Goal: Navigation & Orientation: Find specific page/section

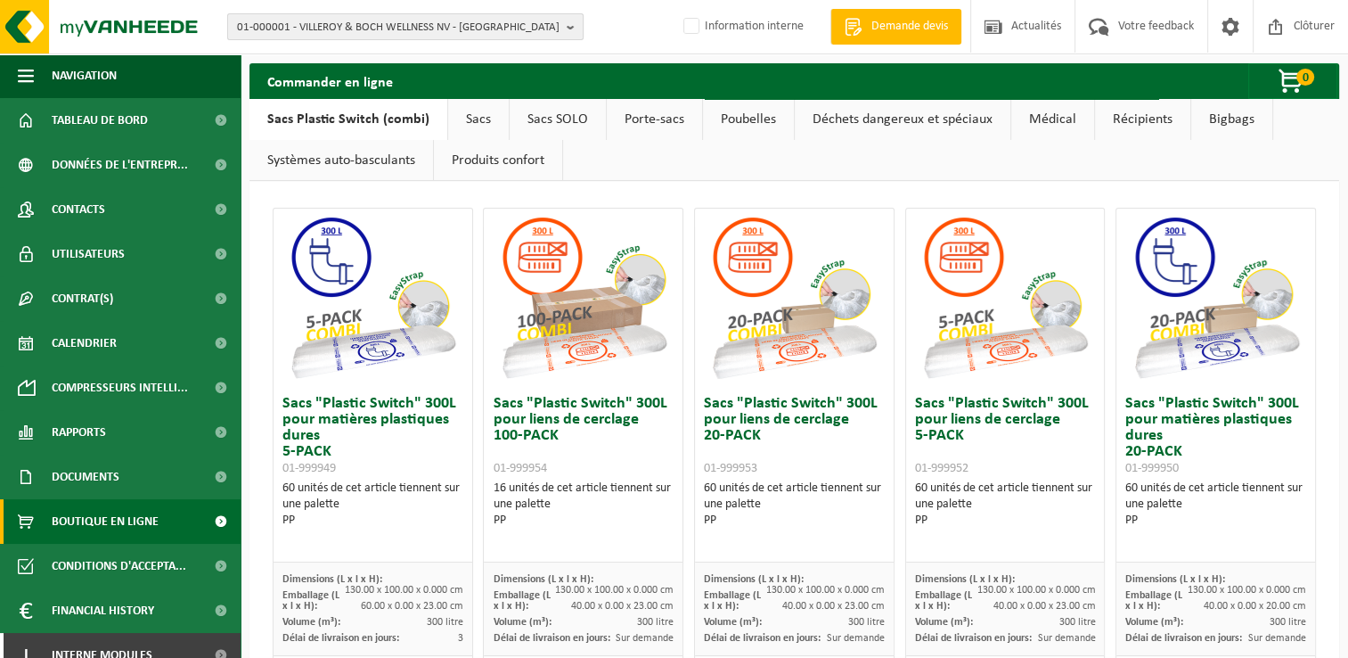
click at [428, 37] on span "01-000001 - VILLEROY & BOCH WELLNESS NV - ROESELARE" at bounding box center [398, 27] width 323 height 27
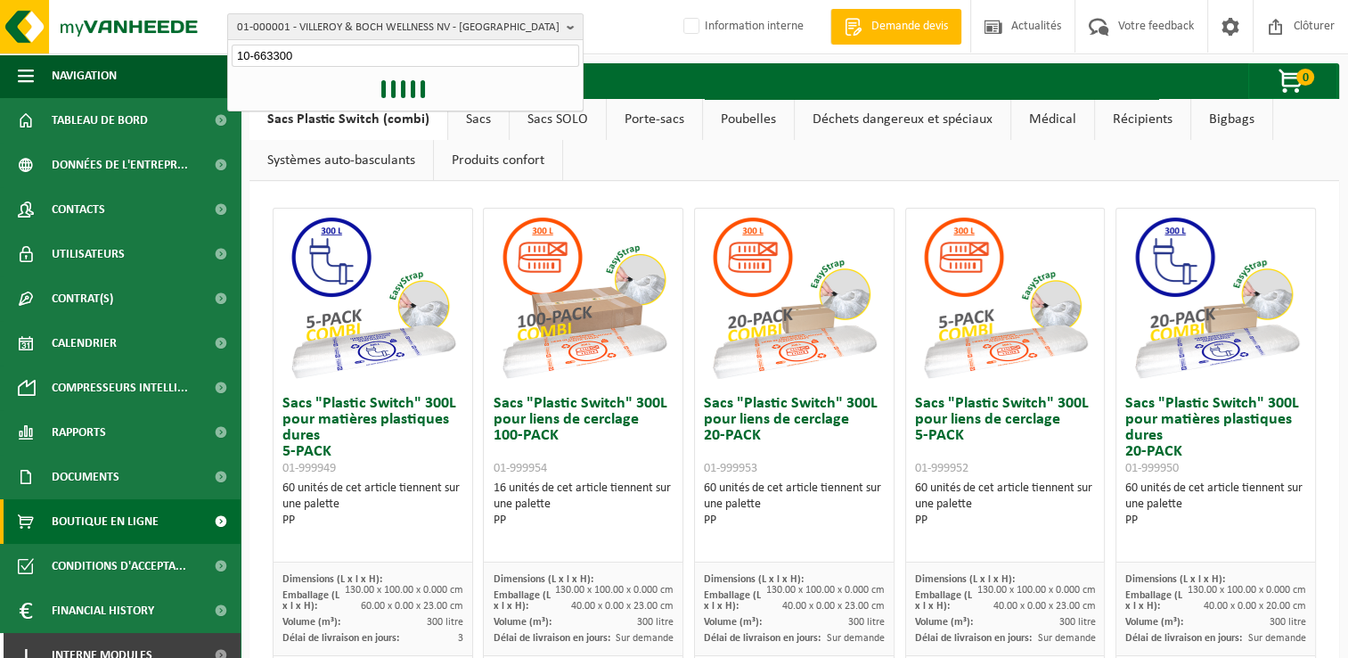
type input "10-663300"
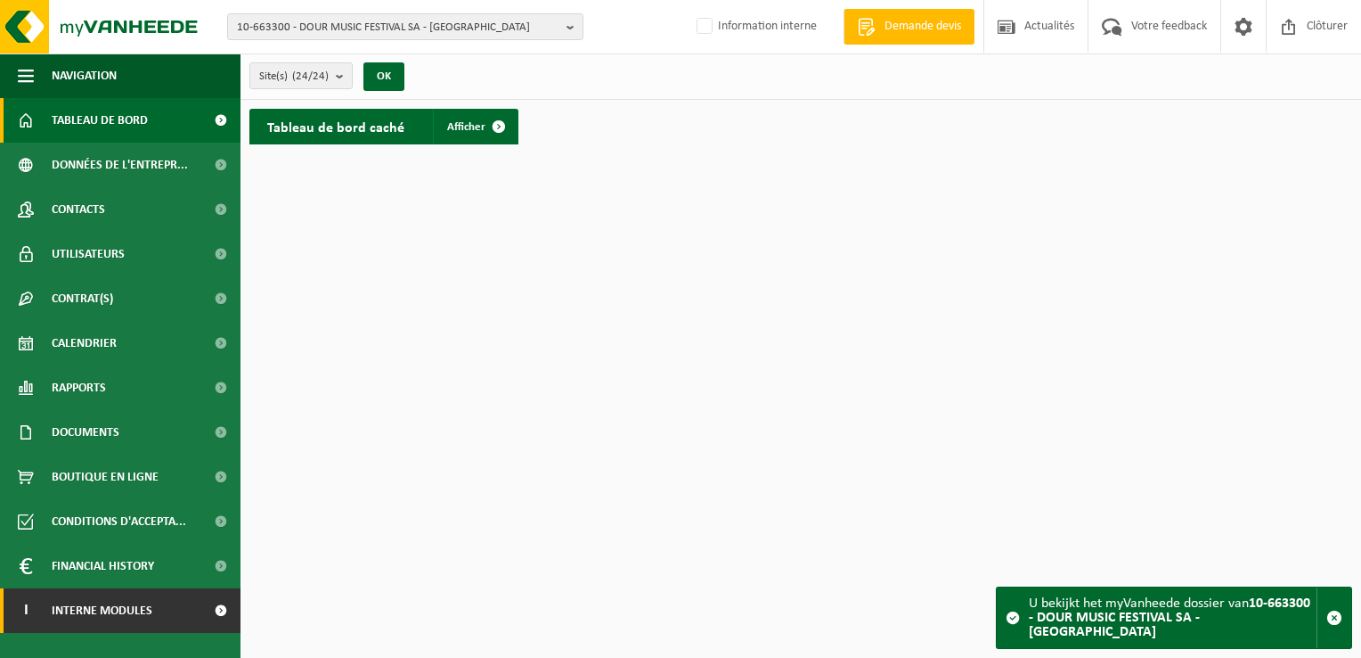
click at [224, 610] on span at bounding box center [220, 610] width 40 height 45
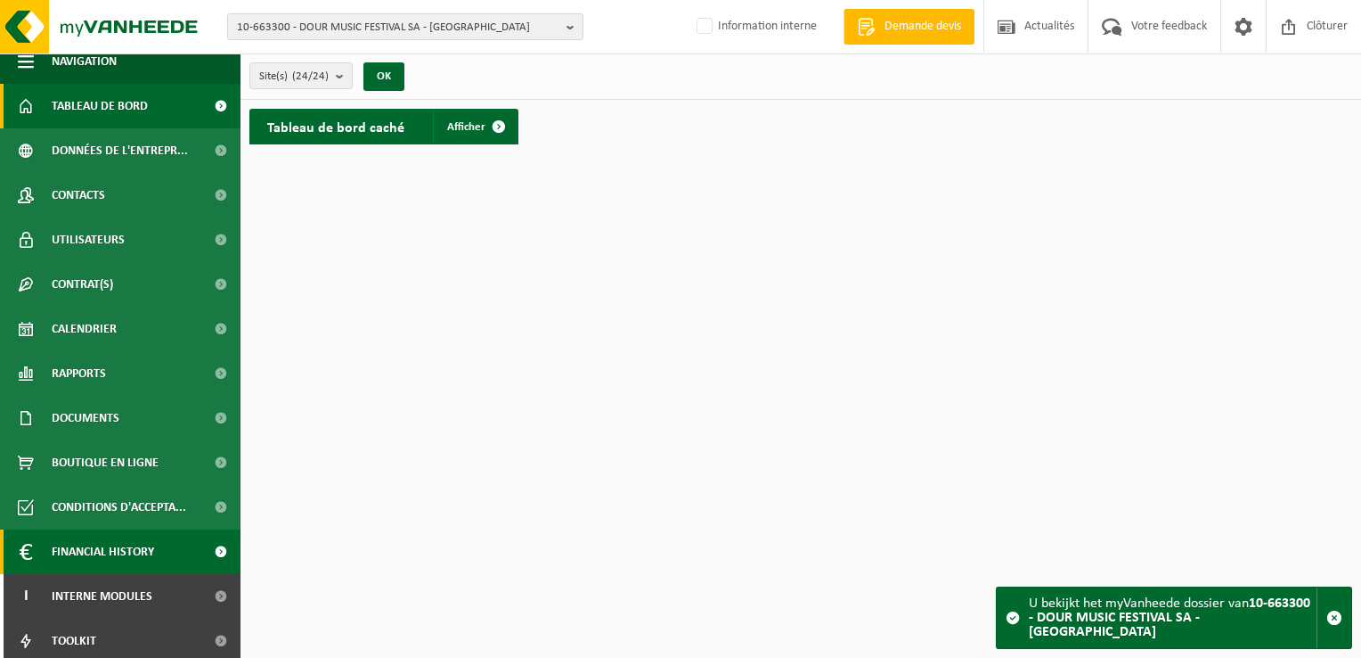
scroll to position [12, 0]
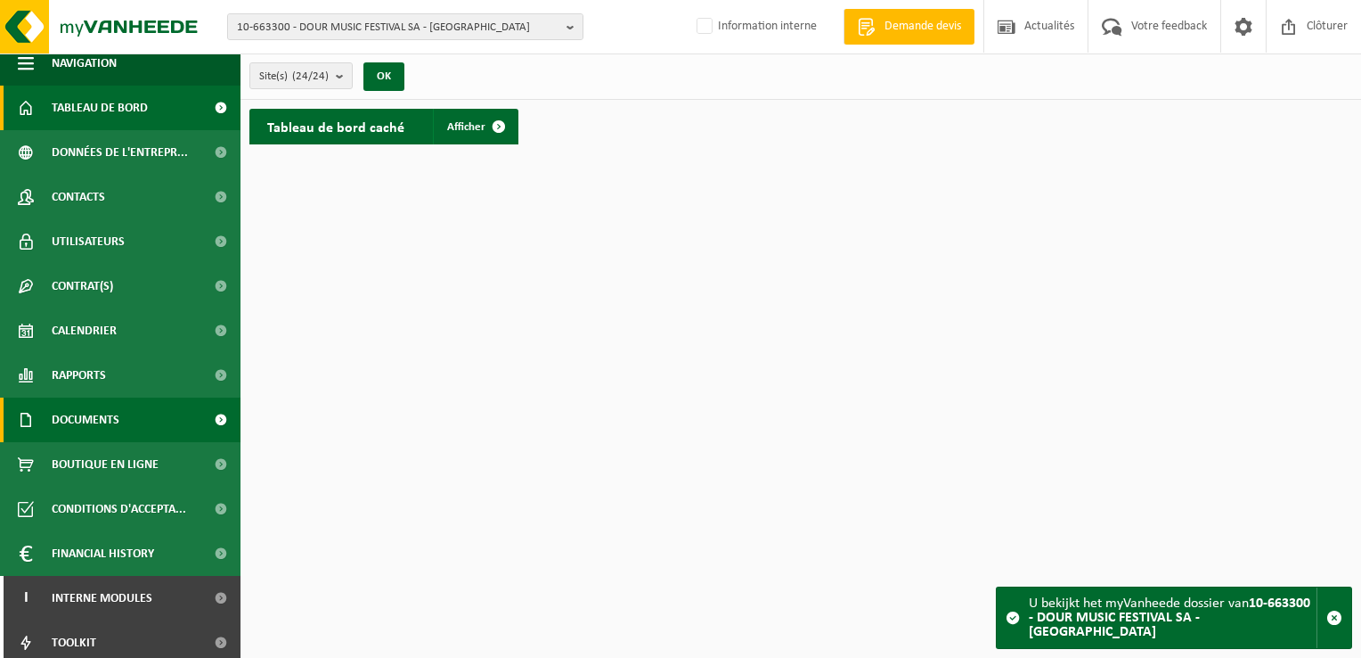
click at [123, 422] on link "Documents" at bounding box center [120, 419] width 241 height 45
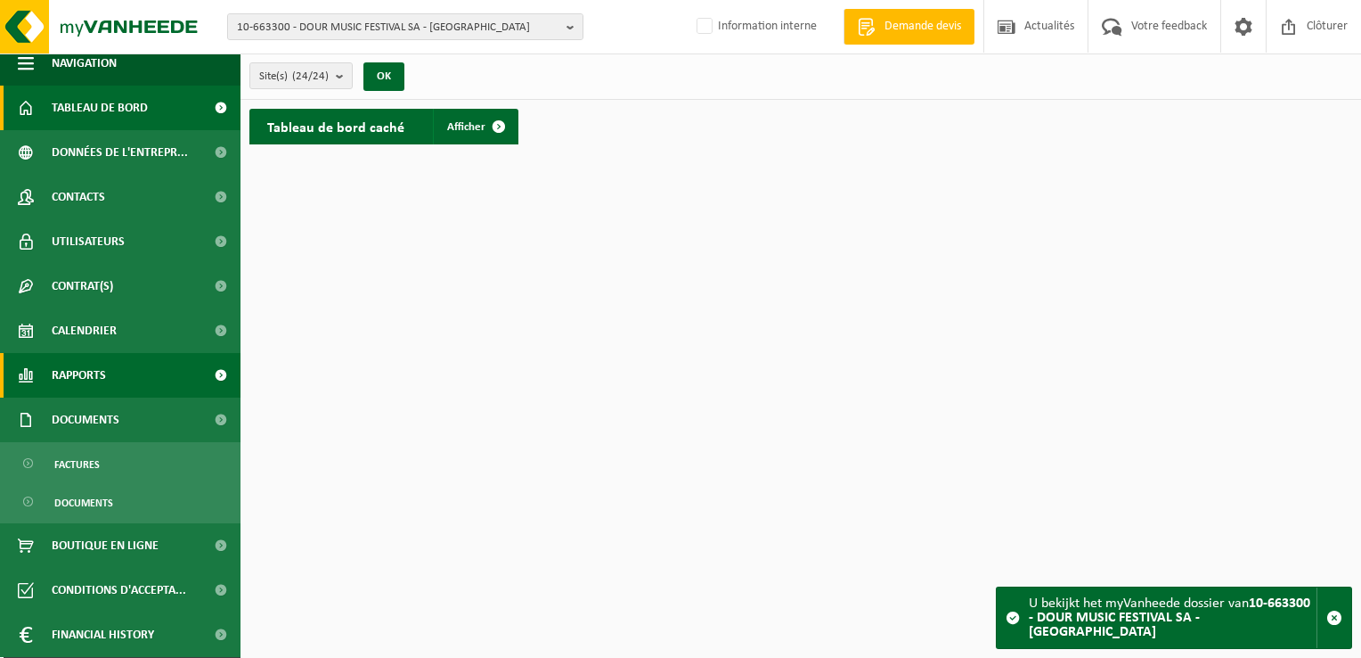
click at [119, 372] on link "Rapports" at bounding box center [120, 375] width 241 height 45
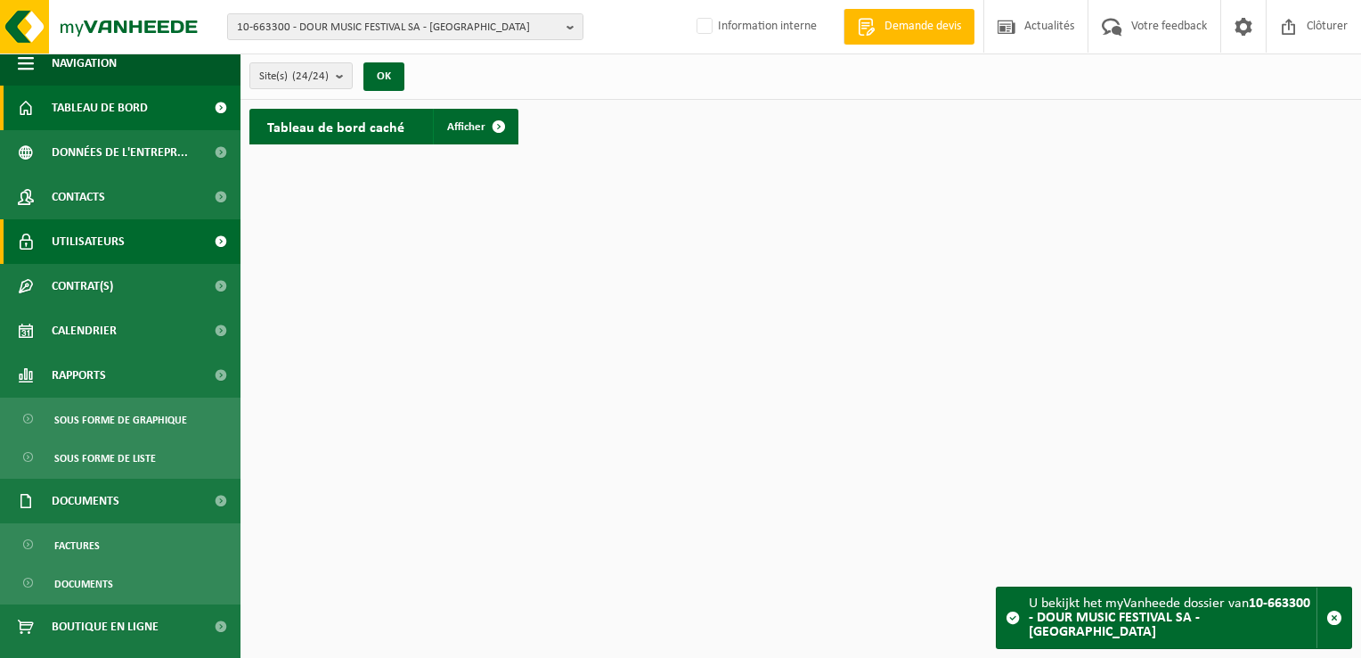
click at [128, 244] on link "Utilisateurs" at bounding box center [120, 241] width 241 height 45
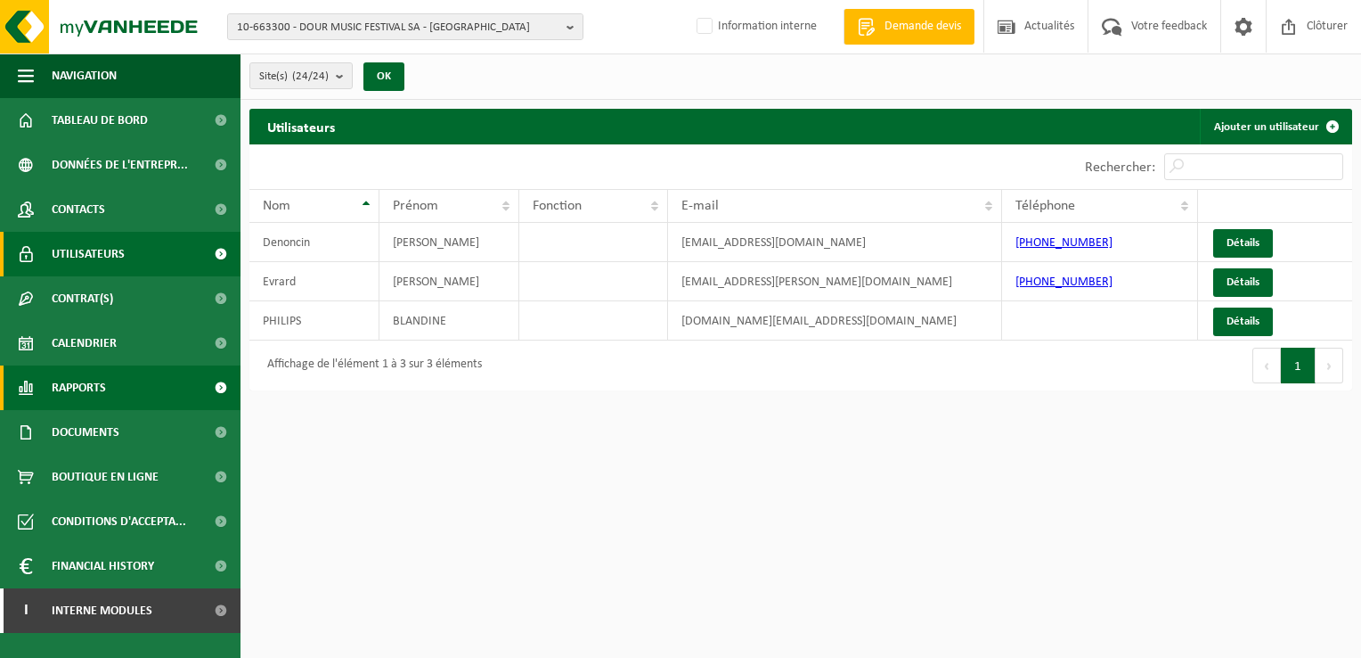
click at [219, 385] on span at bounding box center [220, 387] width 40 height 45
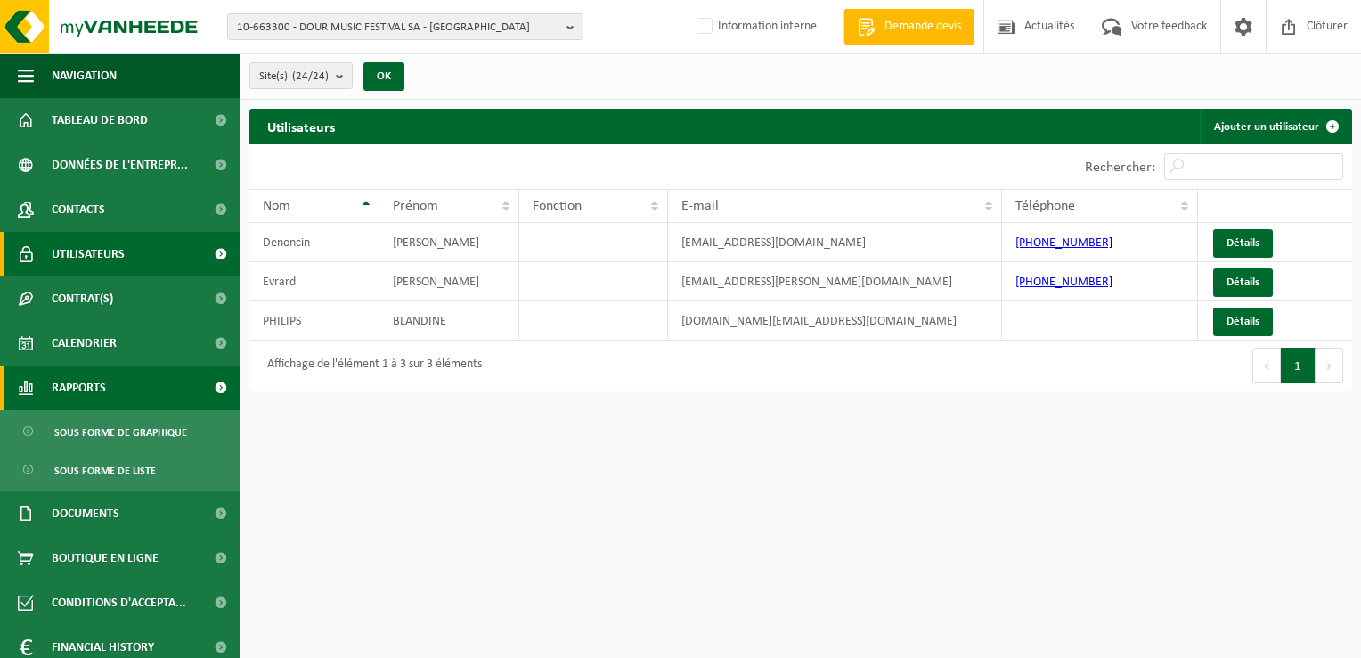
click at [219, 385] on span at bounding box center [220, 387] width 40 height 45
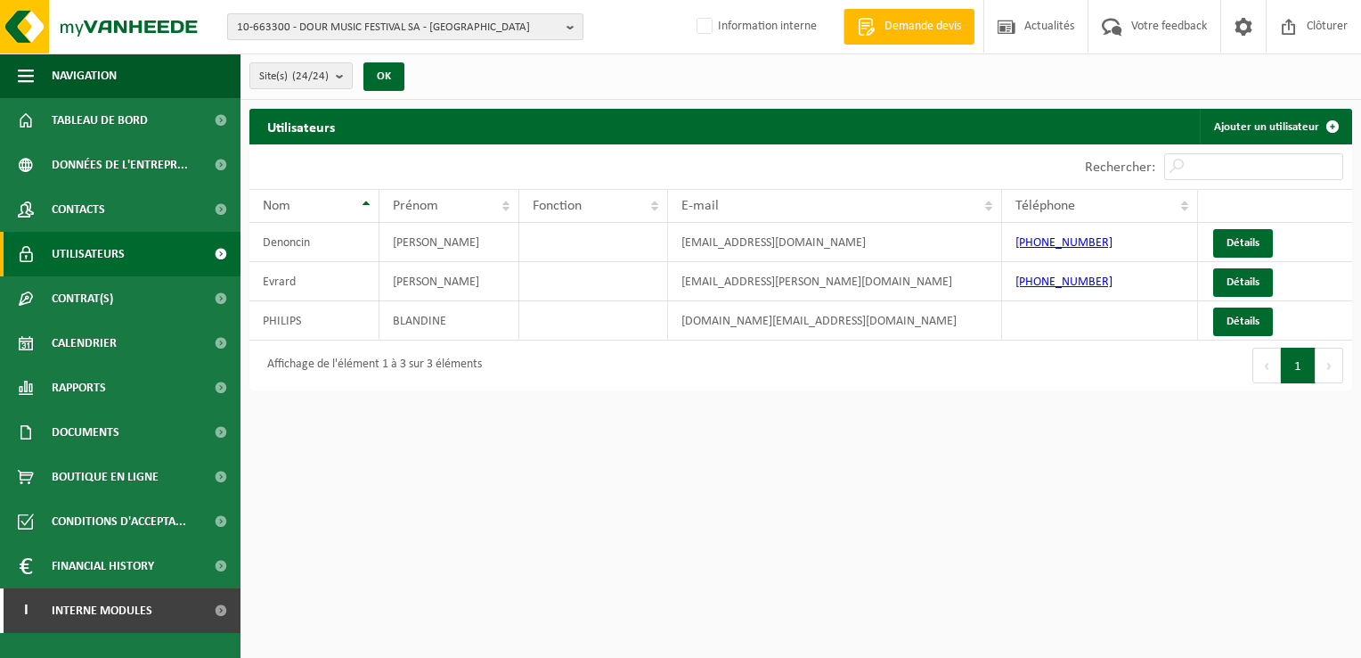
click at [278, 31] on span "10-663300 - DOUR MUSIC FESTIVAL SA - [GEOGRAPHIC_DATA]" at bounding box center [398, 27] width 323 height 27
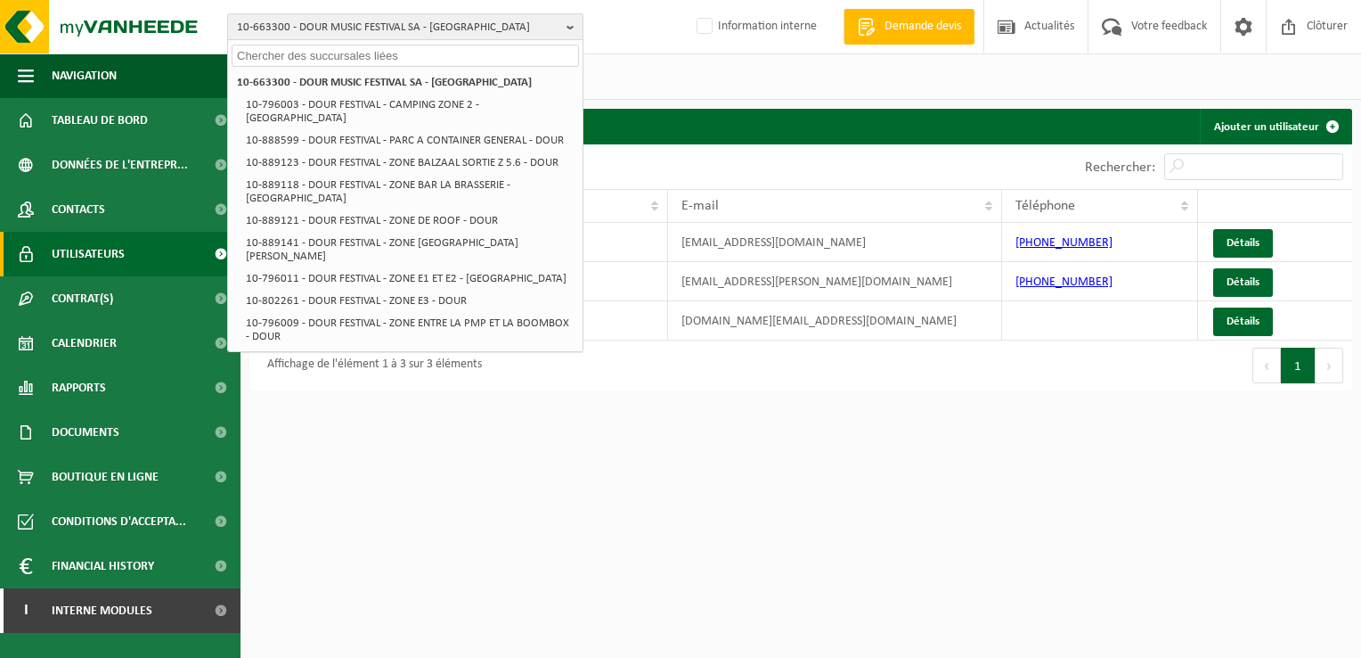
drag, startPoint x: 269, startPoint y: 86, endPoint x: 272, endPoint y: 27, distance: 58.9
click at [272, 27] on span "10-663300 - DOUR MUSIC FESTIVAL SA - [GEOGRAPHIC_DATA]" at bounding box center [398, 27] width 323 height 27
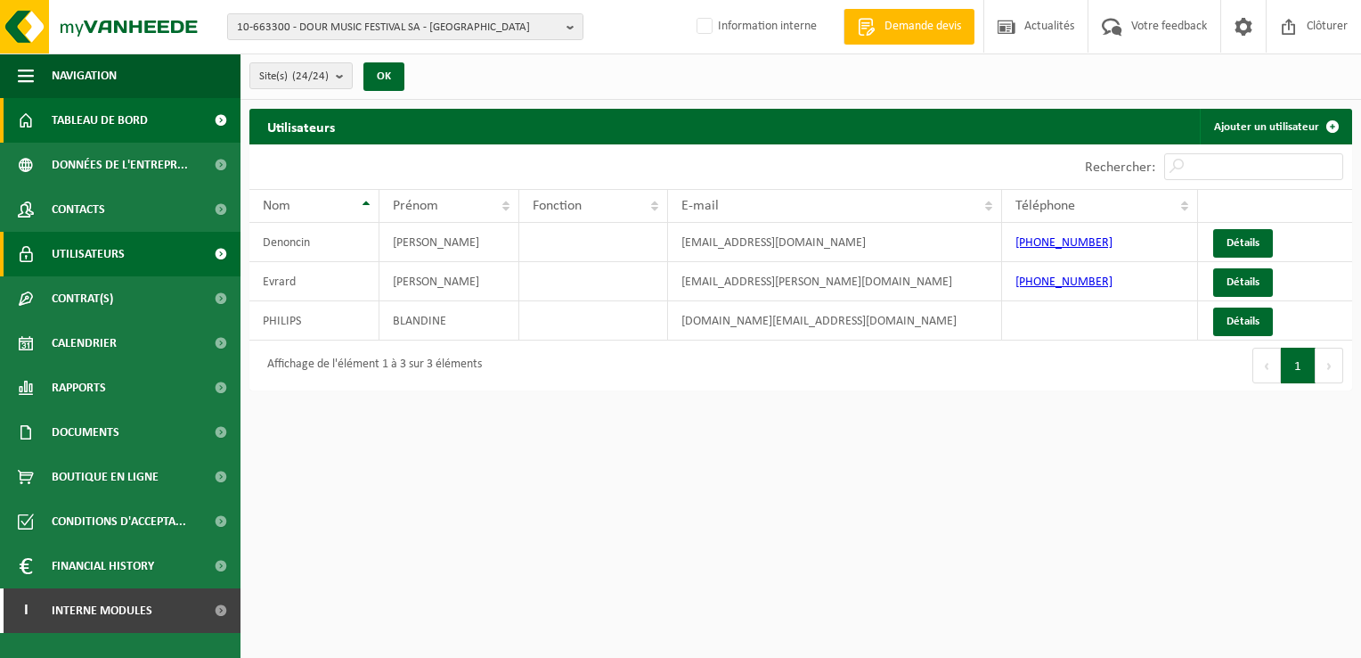
click at [174, 120] on link "Tableau de bord" at bounding box center [120, 120] width 241 height 45
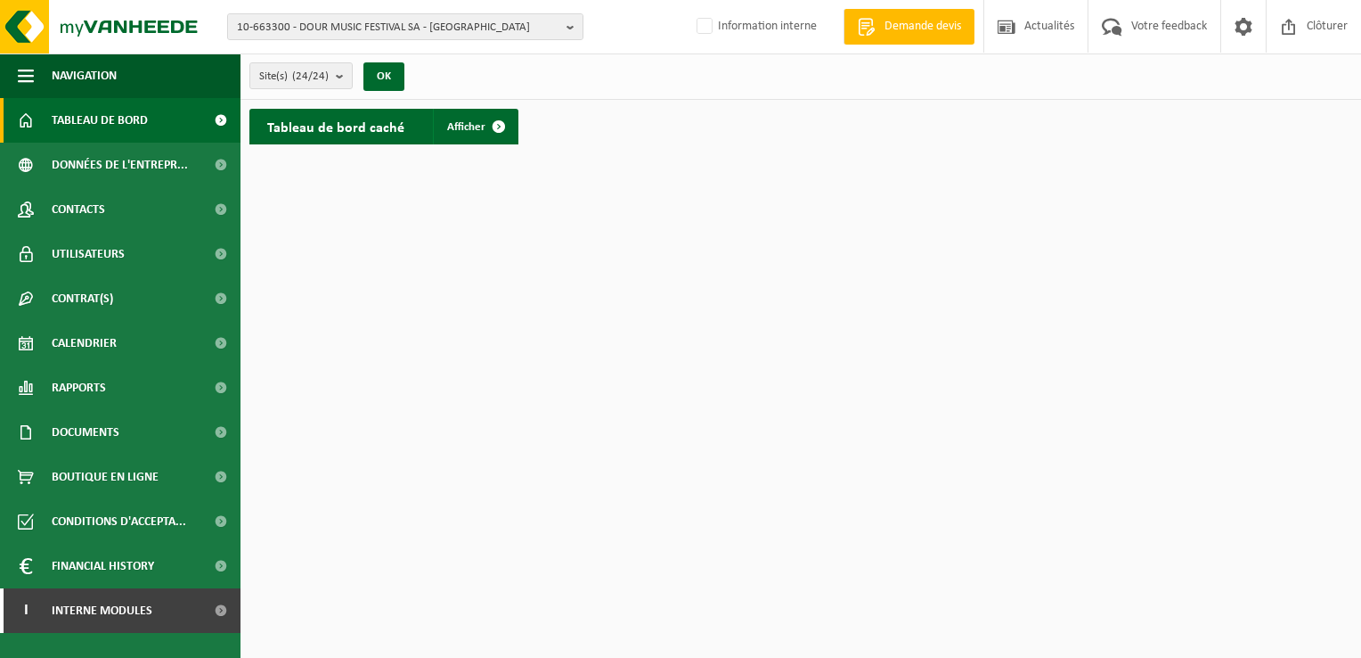
click at [217, 122] on span at bounding box center [220, 120] width 40 height 45
click at [489, 126] on span at bounding box center [499, 127] width 36 height 36
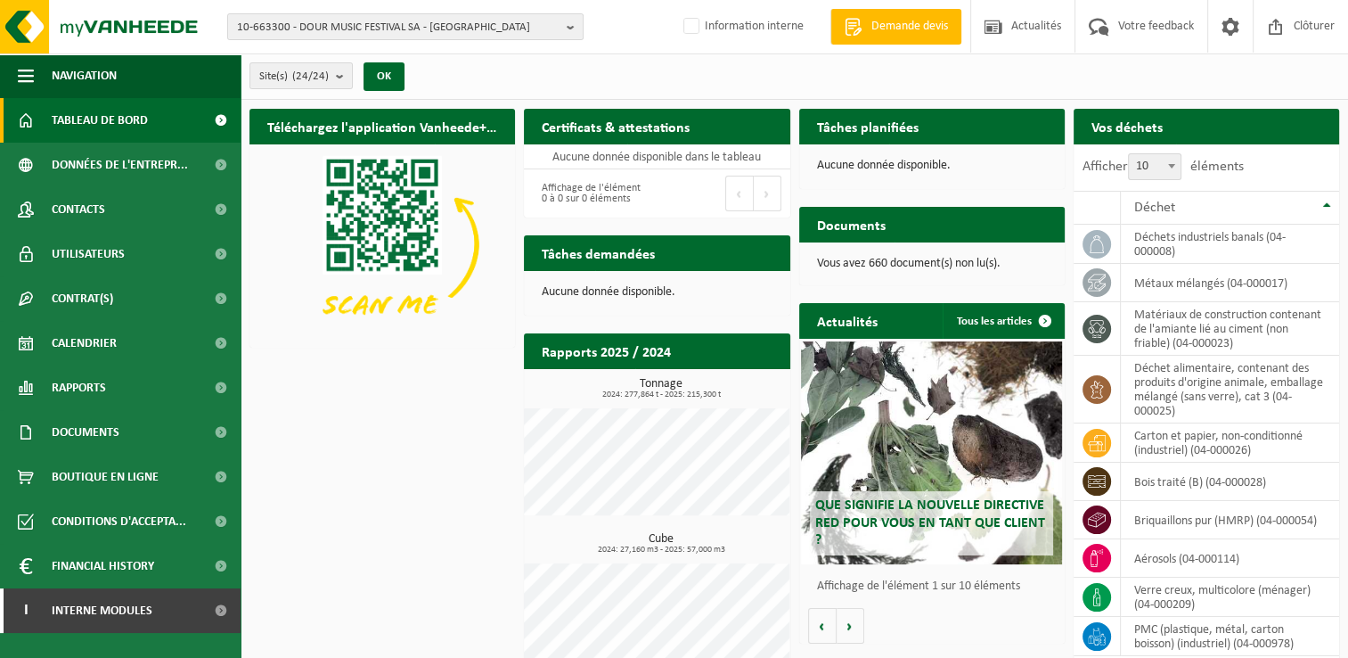
scroll to position [86, 0]
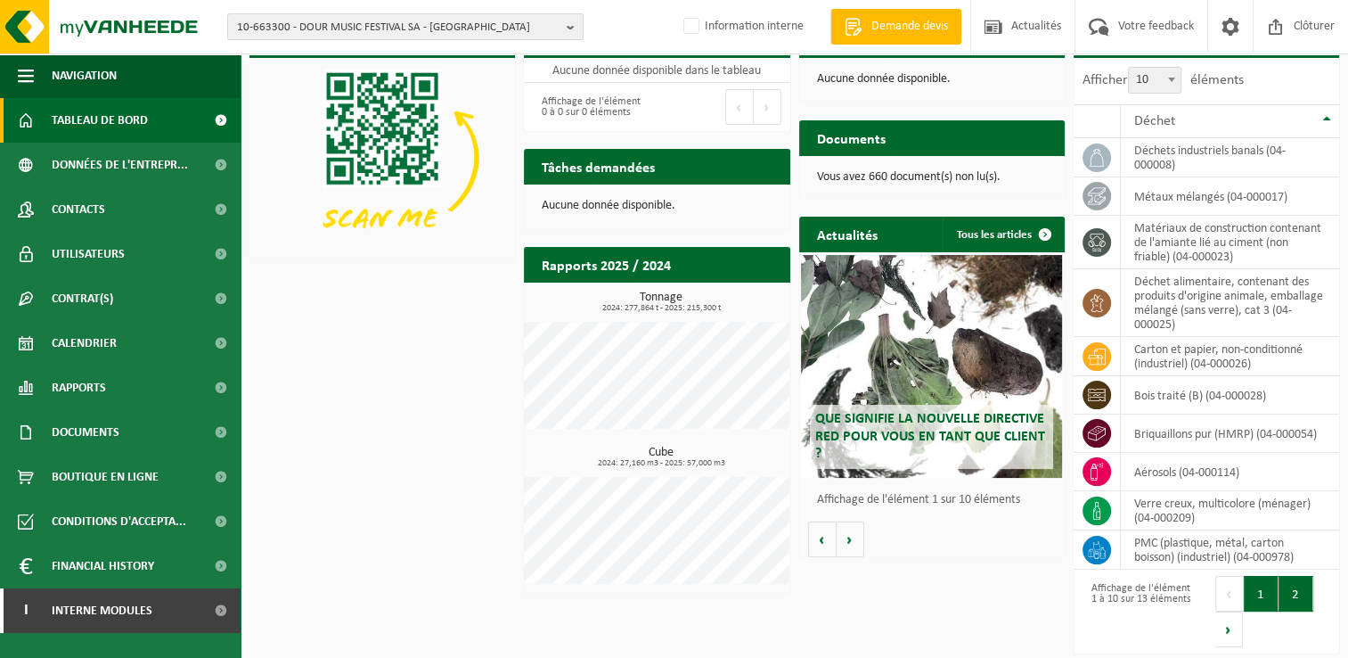
click at [1311, 580] on button "2" at bounding box center [1296, 594] width 35 height 36
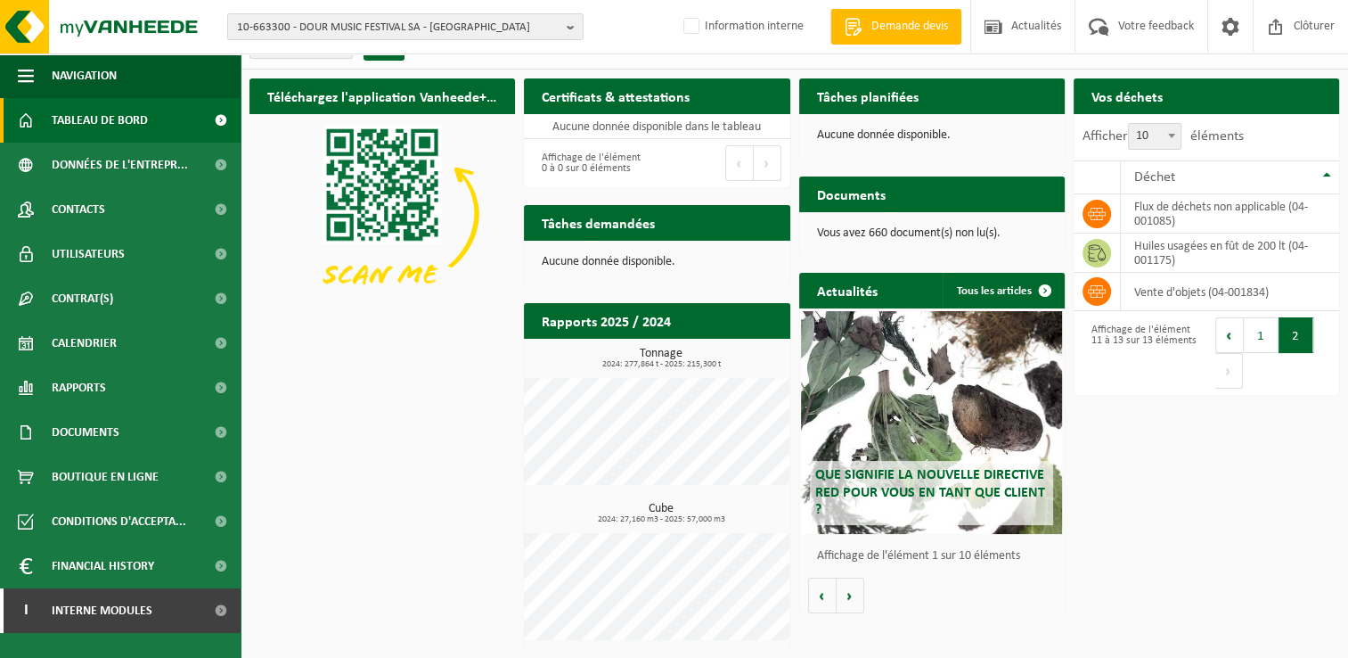
scroll to position [29, 0]
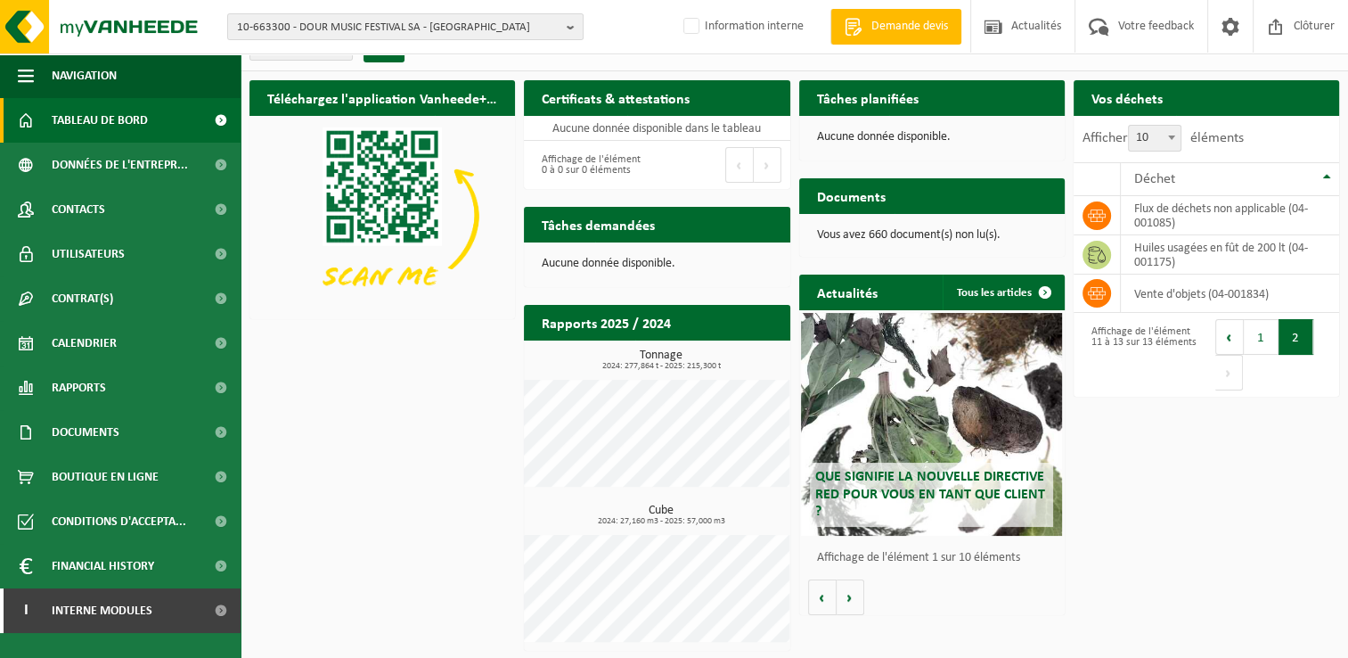
click at [108, 120] on span "Tableau de bord" at bounding box center [100, 120] width 96 height 45
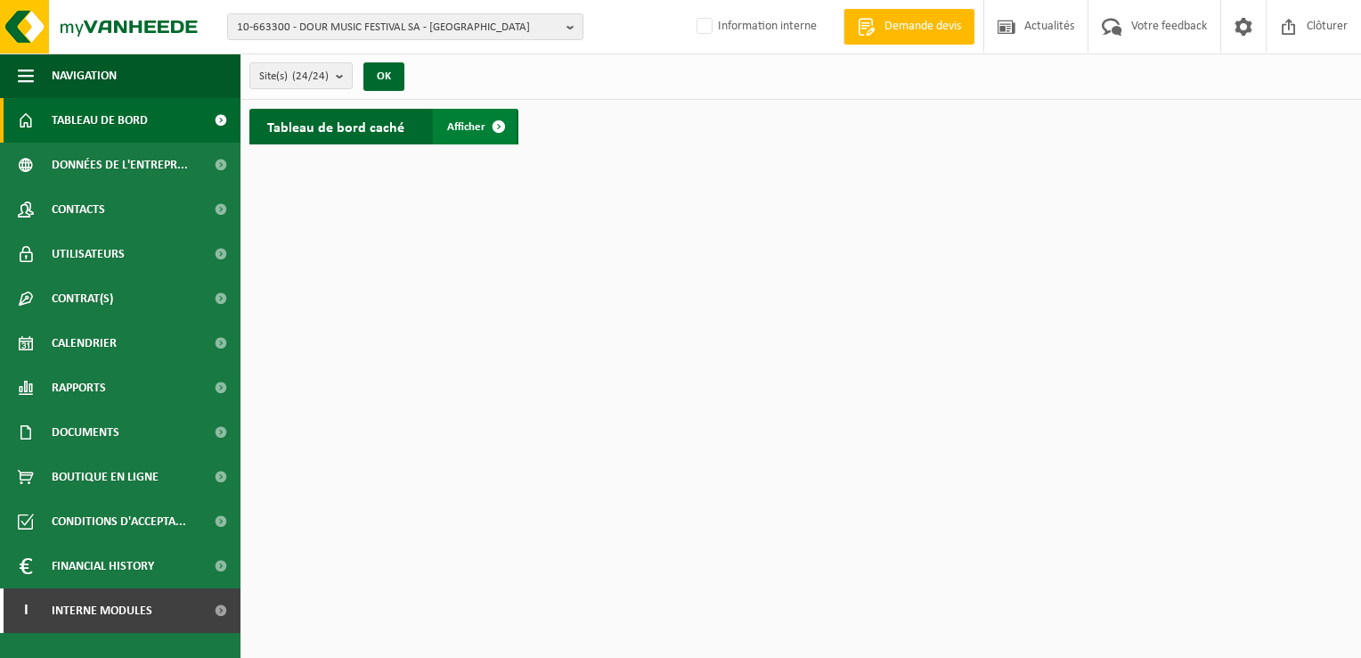
click at [487, 123] on span at bounding box center [499, 127] width 36 height 36
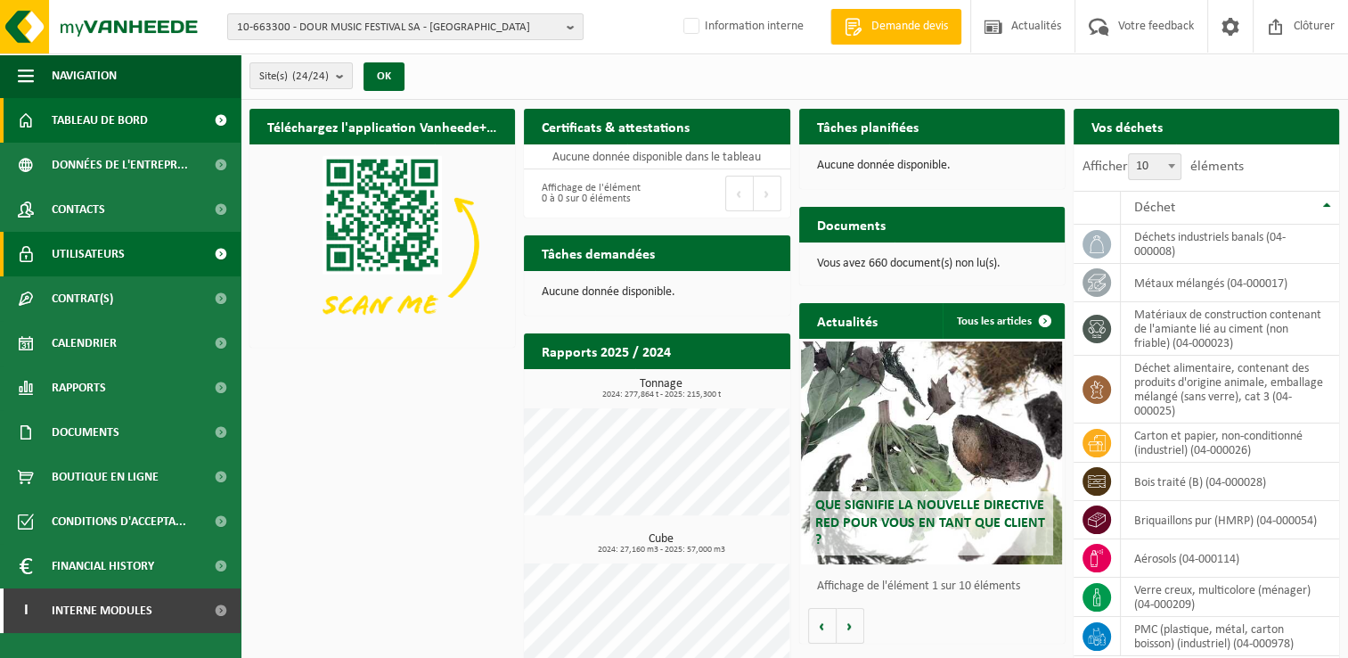
click at [142, 246] on link "Utilisateurs" at bounding box center [120, 254] width 241 height 45
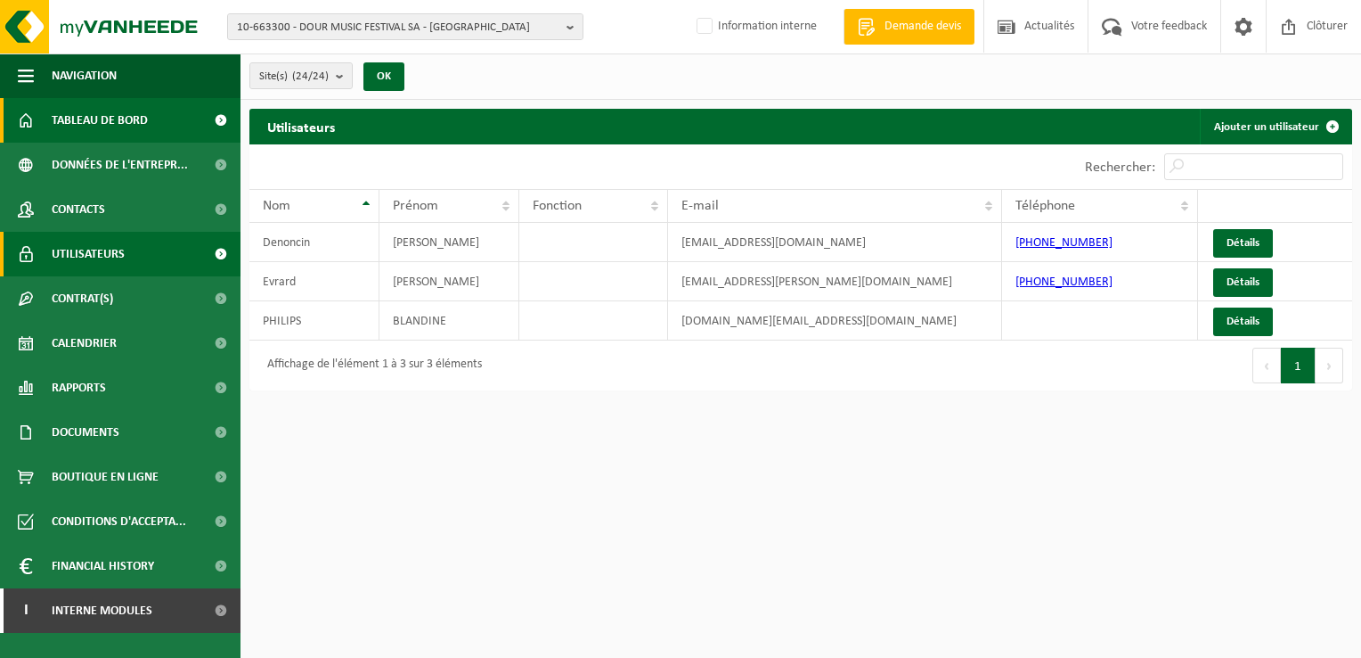
click at [88, 127] on span "Tableau de bord" at bounding box center [100, 120] width 96 height 45
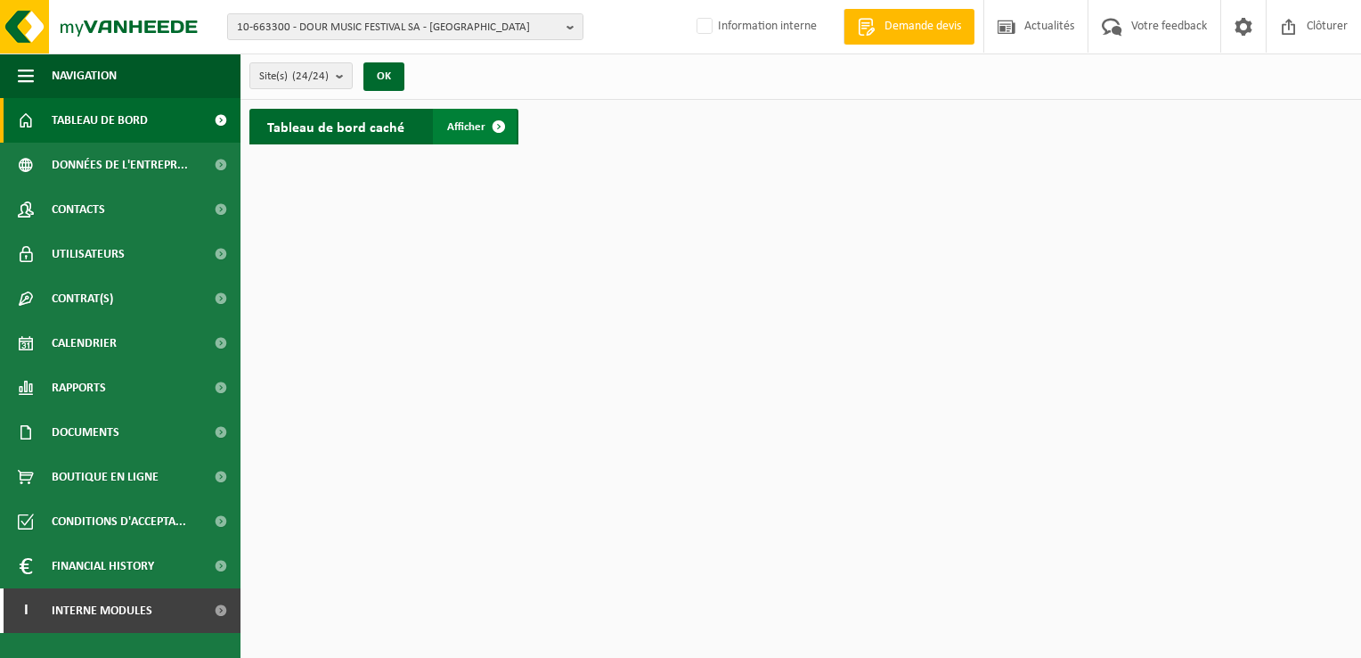
click at [490, 127] on span at bounding box center [499, 127] width 36 height 36
